Goal: Task Accomplishment & Management: Use online tool/utility

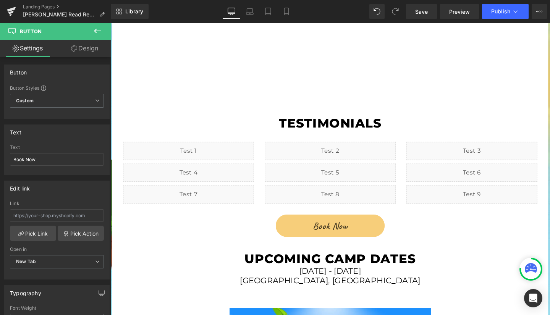
scroll to position [950, 0]
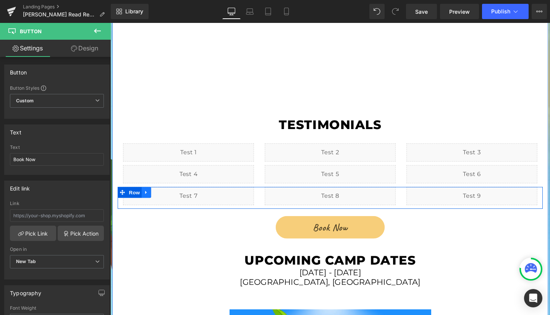
click at [145, 198] on icon at bounding box center [147, 201] width 5 height 6
click at [155, 198] on icon at bounding box center [157, 200] width 5 height 5
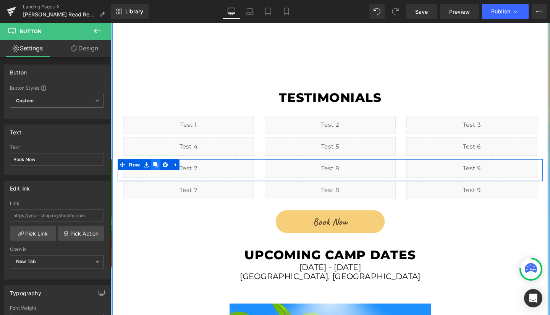
scroll to position [921, 0]
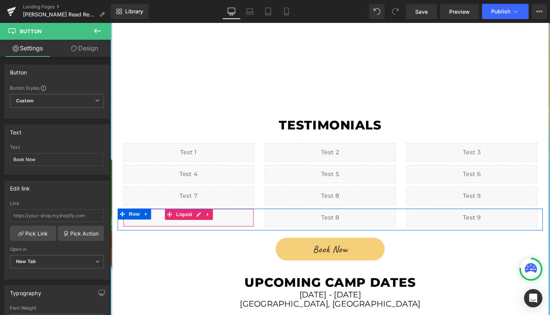
click at [231, 218] on div "Liquid" at bounding box center [192, 227] width 137 height 19
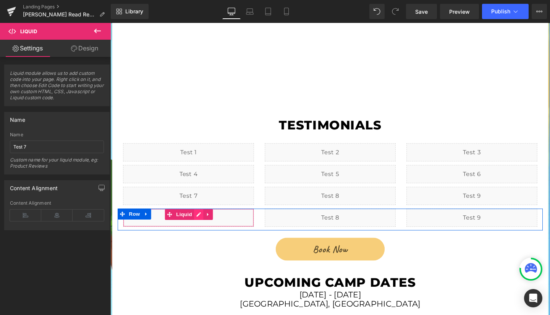
click at [200, 218] on div "Liquid" at bounding box center [192, 227] width 137 height 19
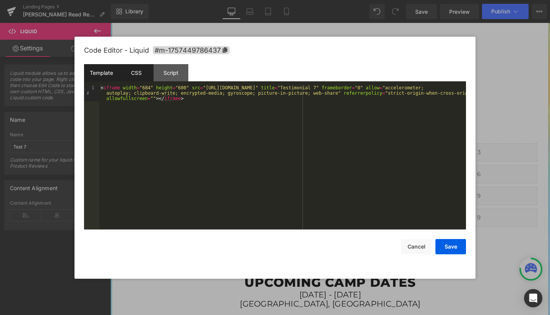
click at [136, 73] on div "CSS" at bounding box center [136, 72] width 35 height 17
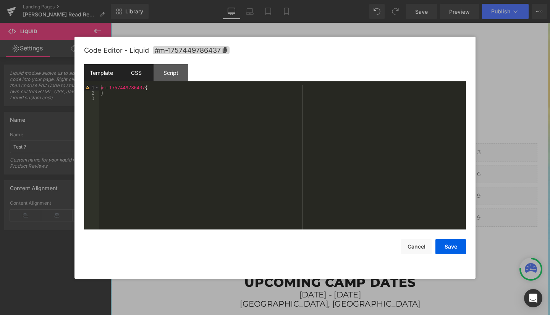
click at [106, 74] on div "Template" at bounding box center [101, 72] width 35 height 17
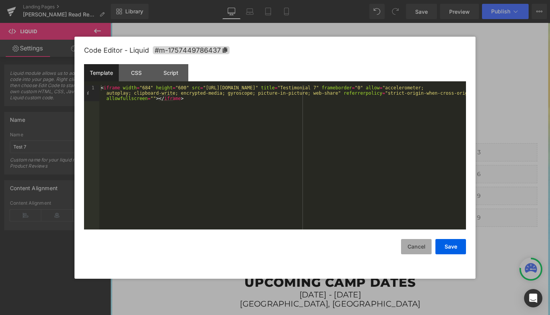
click at [415, 251] on button "Cancel" at bounding box center [416, 246] width 31 height 15
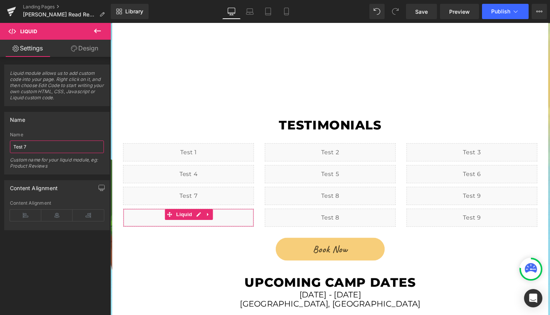
click at [49, 144] on input "Test 7" at bounding box center [57, 146] width 94 height 13
type input "Test 10"
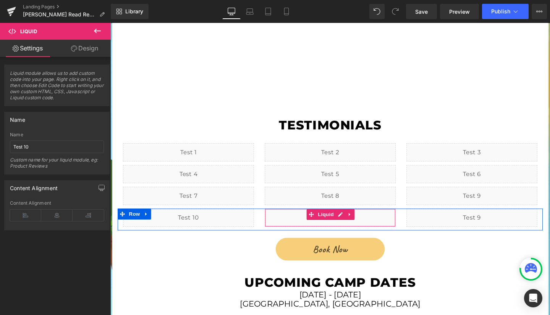
click at [299, 218] on div "Liquid" at bounding box center [341, 227] width 137 height 19
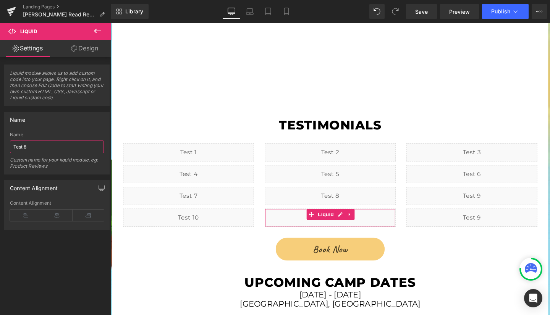
click at [50, 147] on input "Test 8" at bounding box center [57, 146] width 94 height 13
click at [50, 147] on input "Test" at bounding box center [57, 146] width 94 height 13
type input "Test 11"
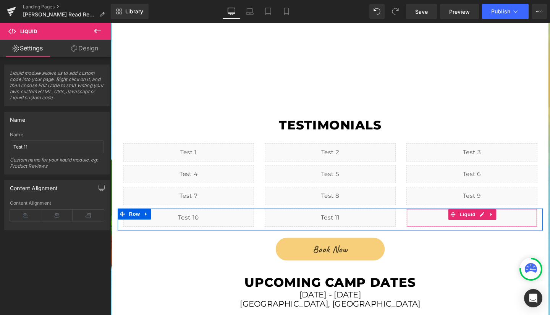
click at [448, 218] on div "Liquid" at bounding box center [489, 227] width 137 height 19
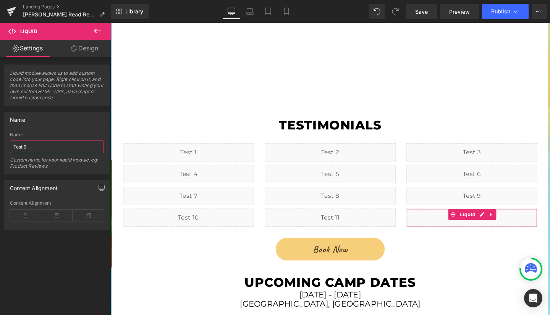
click at [36, 145] on input "Test 9" at bounding box center [57, 146] width 94 height 13
type input "Test 12"
